Goal: Navigation & Orientation: Understand site structure

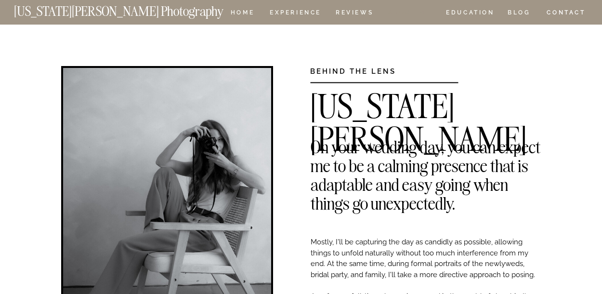
click at [407, 11] on nav "ABOUT ME" at bounding box center [410, 14] width 44 height 8
click at [353, 14] on nav "REVIEWS" at bounding box center [354, 14] width 36 height 8
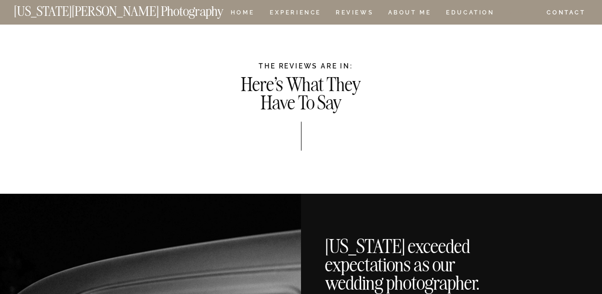
click at [517, 14] on nav "BLOG" at bounding box center [518, 14] width 23 height 8
